Goal: Use online tool/utility: Utilize a website feature to perform a specific function

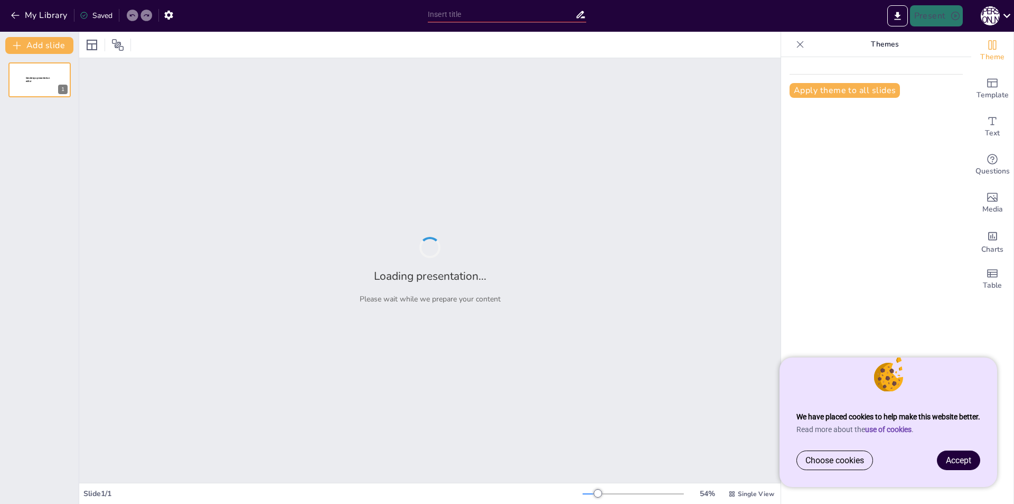
type input "Оптимизация производственных процессов с помощью QR-обходчика: опыт «Элкат»"
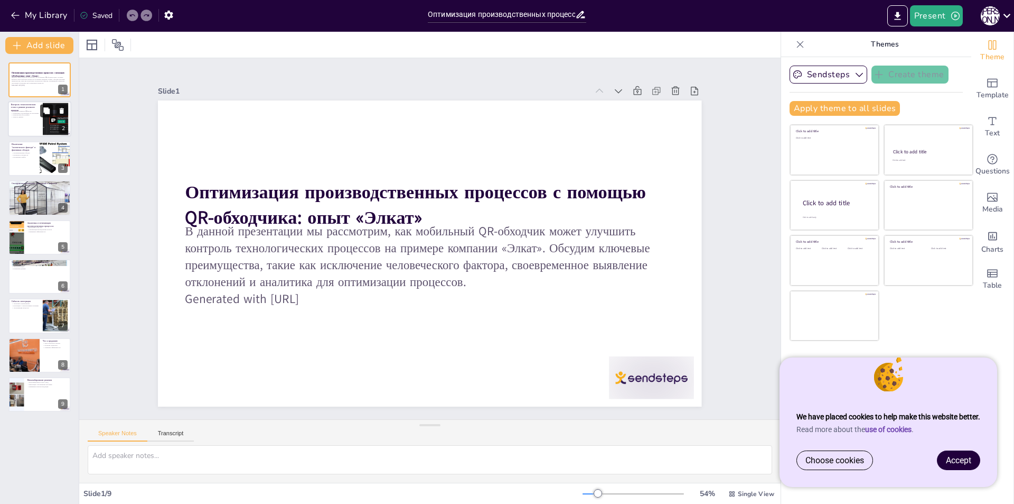
click at [47, 112] on icon at bounding box center [46, 111] width 6 height 6
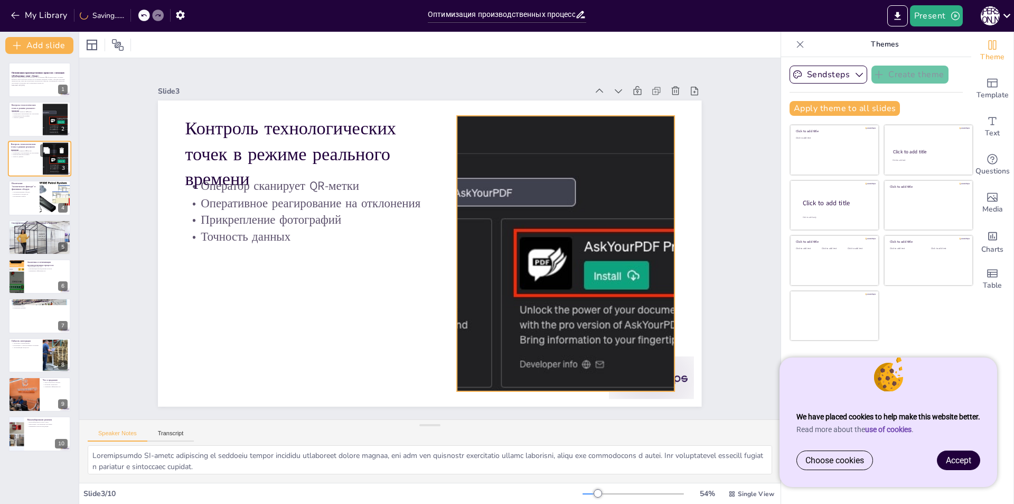
click at [49, 162] on div at bounding box center [55, 158] width 74 height 32
click at [44, 207] on div at bounding box center [55, 198] width 51 height 36
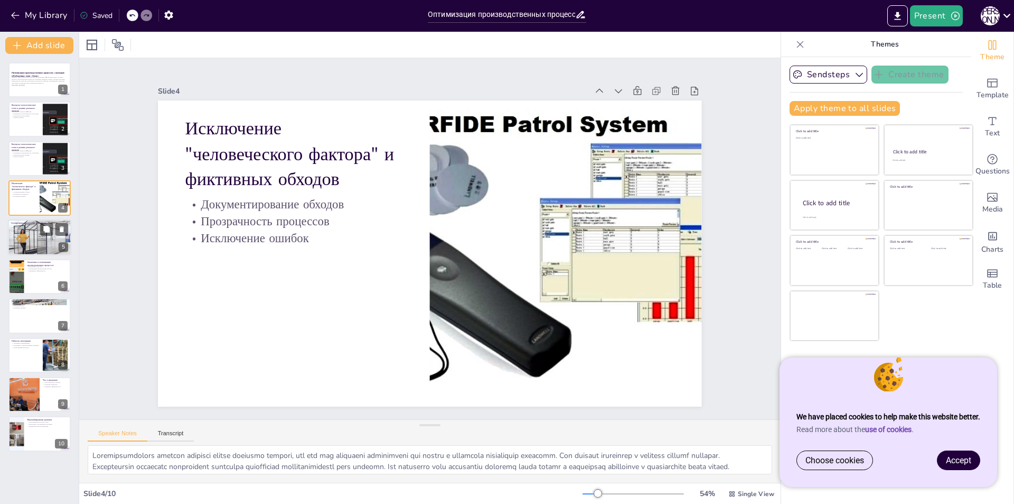
click at [40, 239] on div at bounding box center [39, 237] width 63 height 63
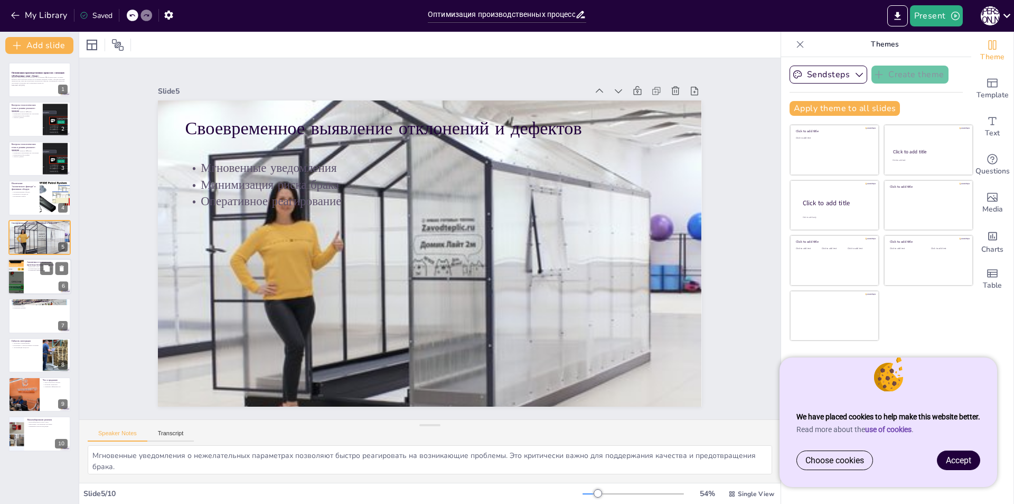
click at [34, 282] on div at bounding box center [39, 276] width 63 height 36
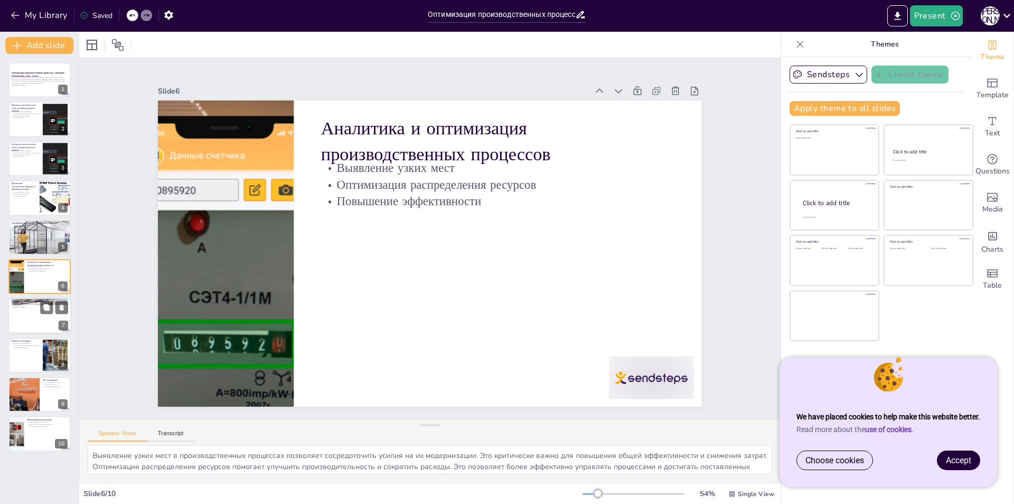
click at [33, 310] on div at bounding box center [39, 316] width 63 height 36
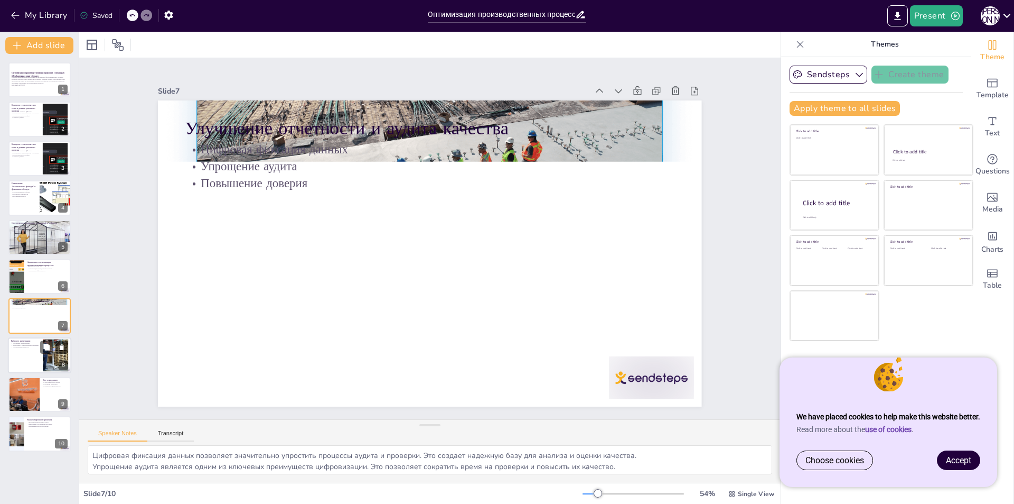
click at [28, 346] on p "Автоматизация процессов" at bounding box center [25, 347] width 29 height 2
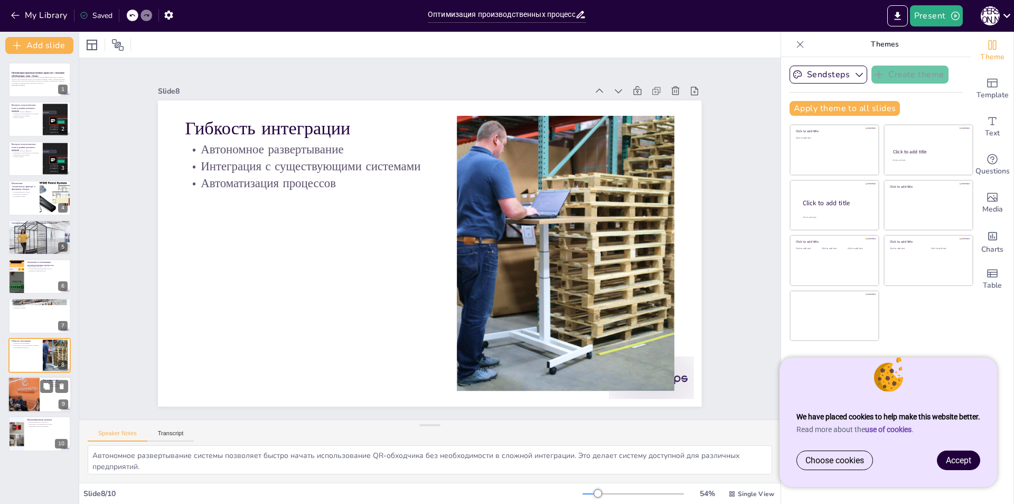
click at [35, 396] on div at bounding box center [23, 394] width 51 height 36
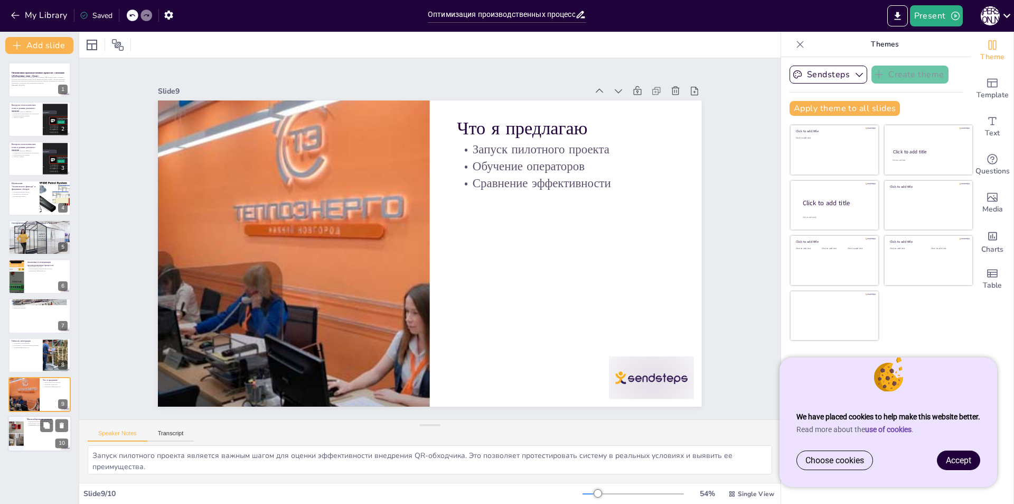
click at [29, 430] on div at bounding box center [39, 434] width 63 height 36
type textarea "Масштабирование решения на весь завод позволяет использовать преимущества QR-об…"
